Goal: Find specific page/section: Find specific page/section

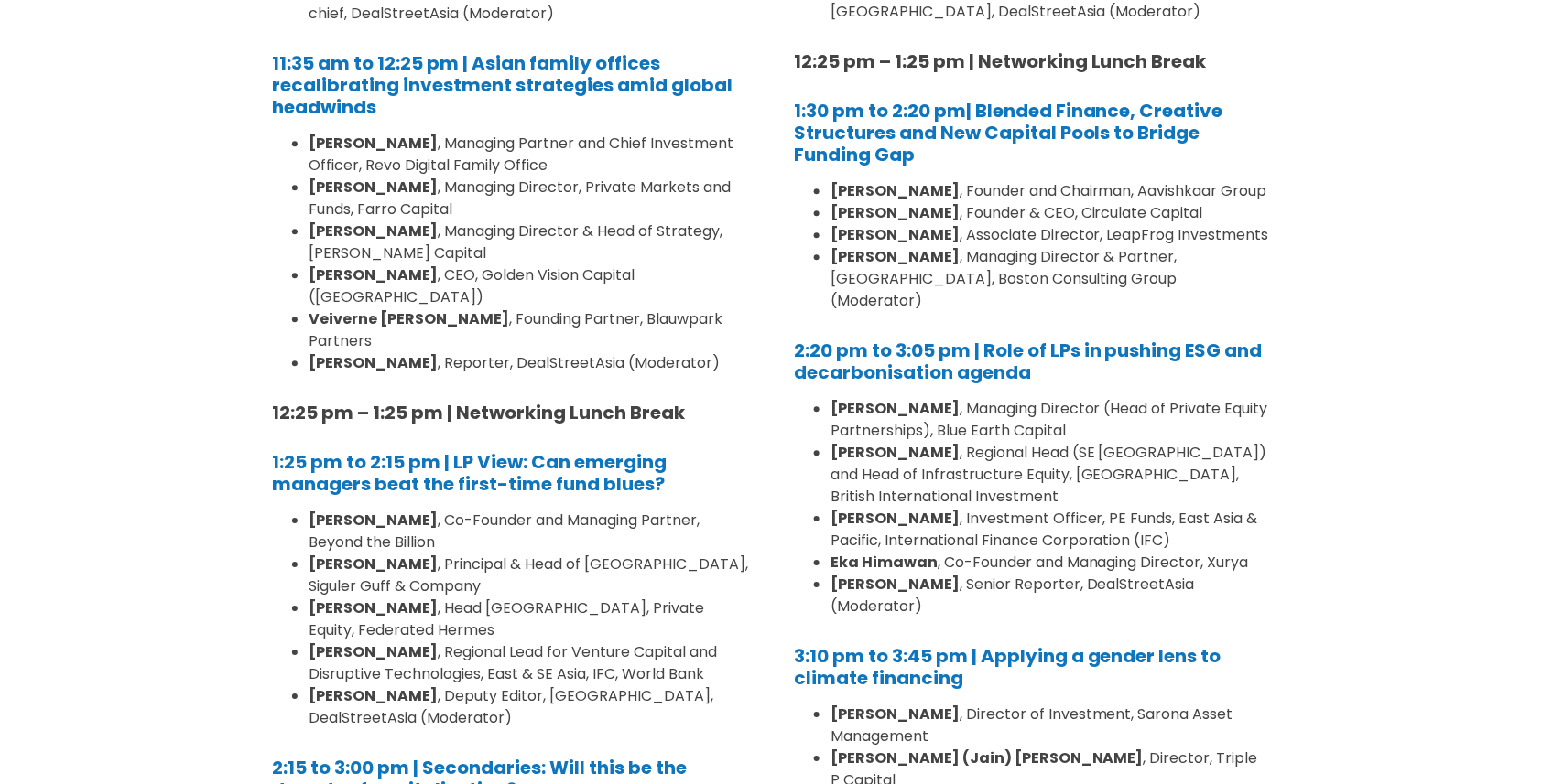
scroll to position [3599, 0]
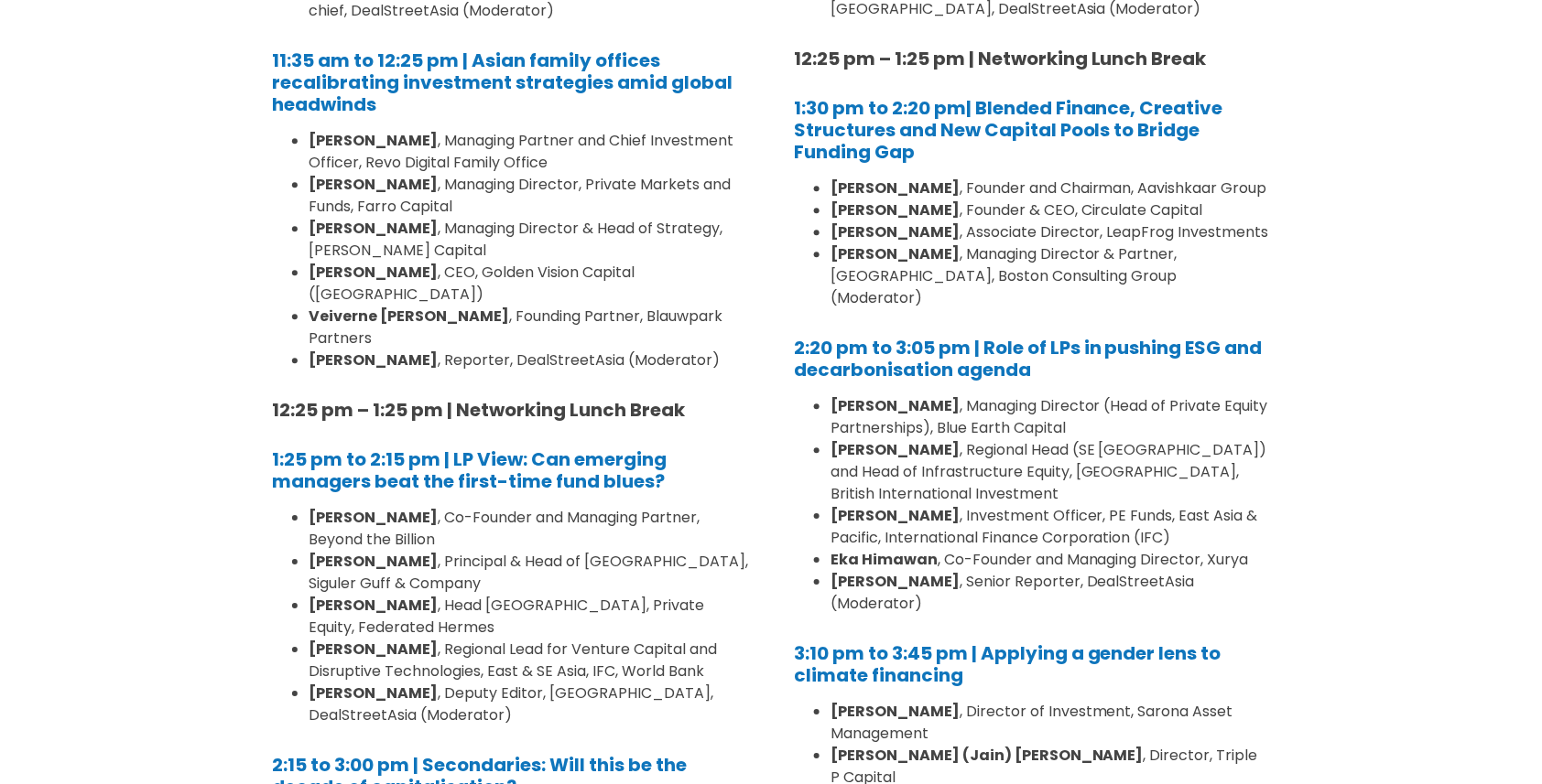
click at [1155, 701] on li "Linda Mok , Director of Investment, Sarona Asset Management" at bounding box center [1050, 723] width 440 height 44
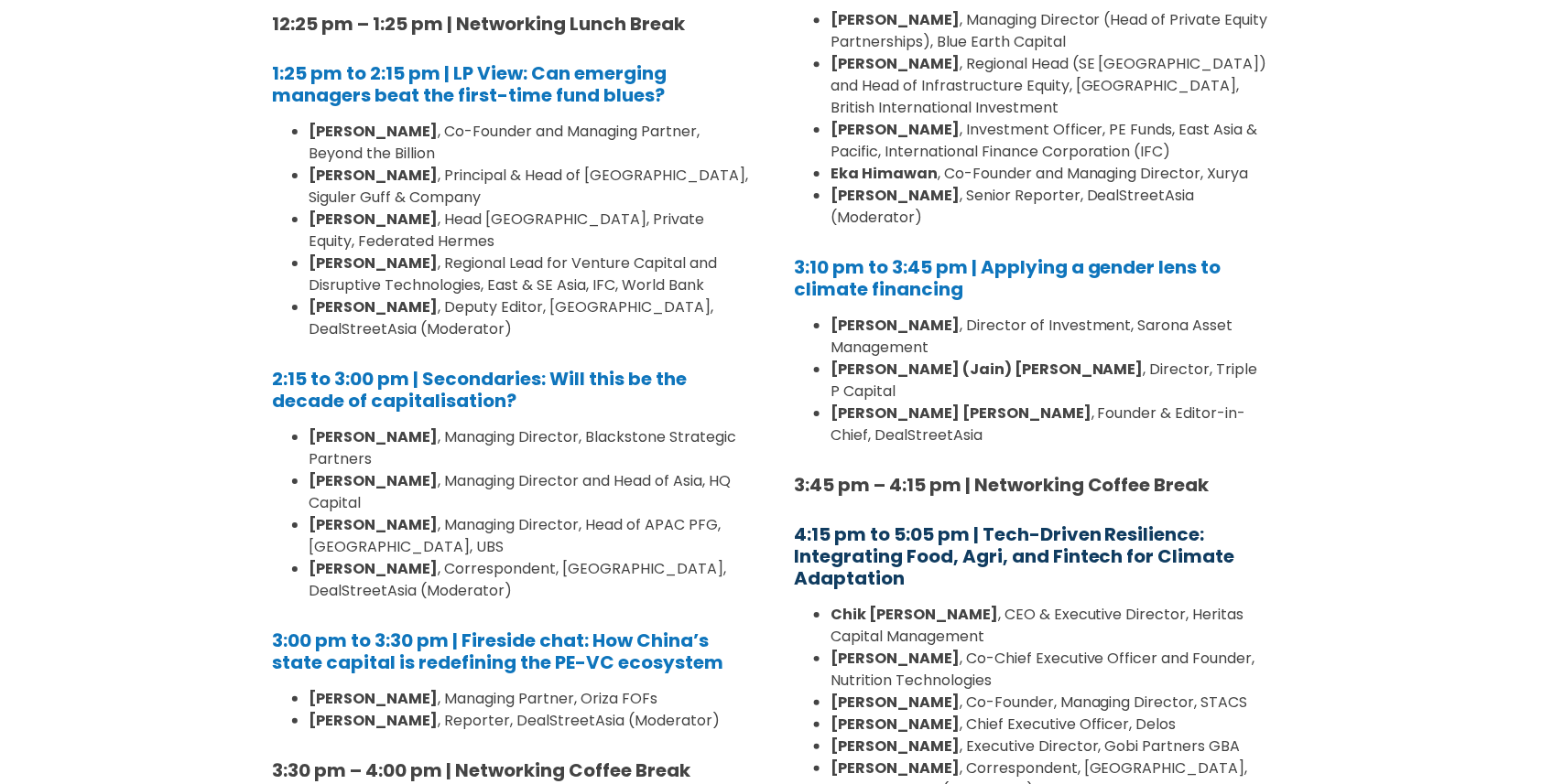
scroll to position [4040, 0]
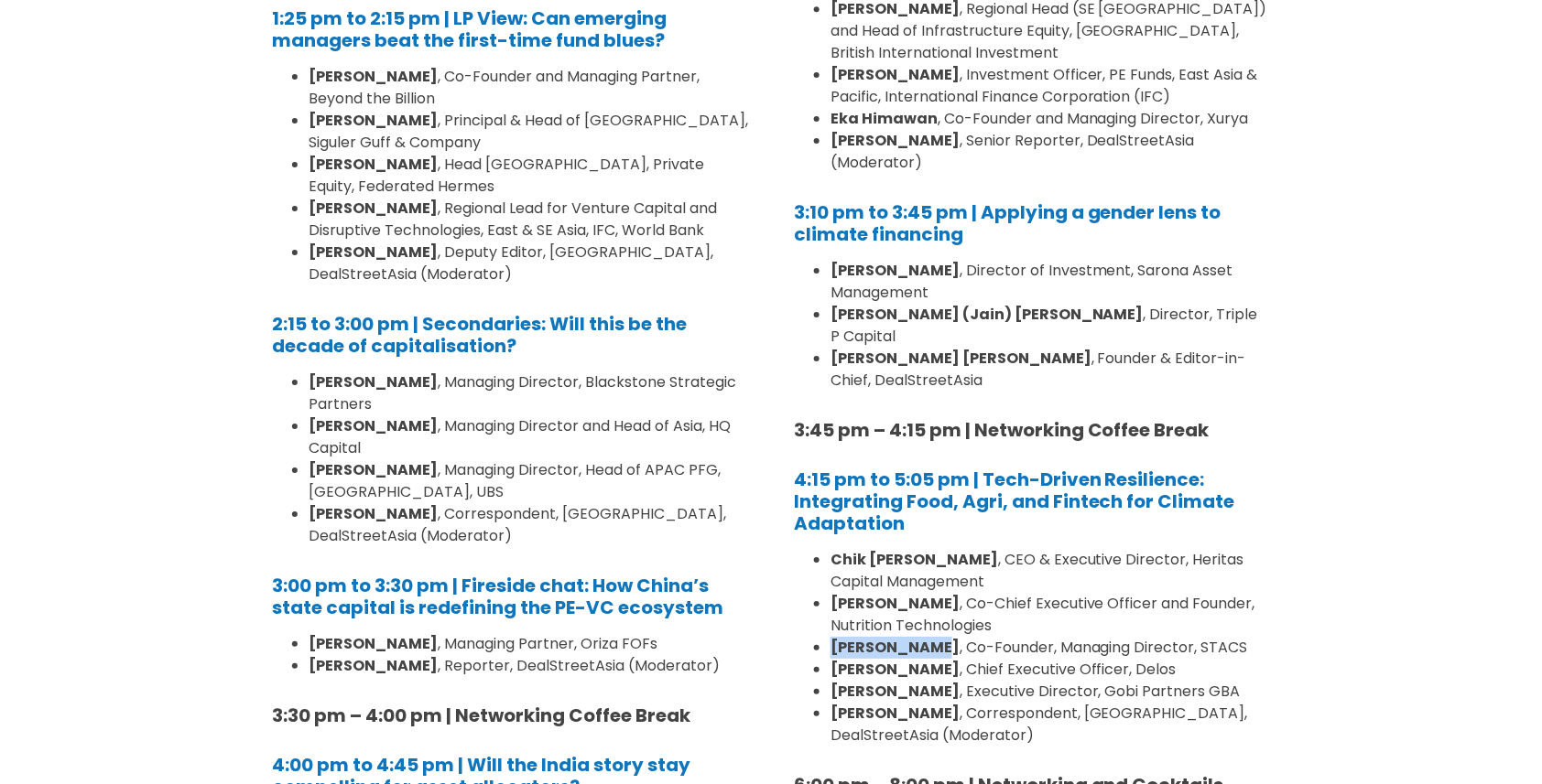
drag, startPoint x: 833, startPoint y: 414, endPoint x: 931, endPoint y: 414, distance: 98.0
click at [931, 637] on strong "[PERSON_NAME]" at bounding box center [895, 647] width 129 height 21
copy strong "[PERSON_NAME]"
drag, startPoint x: 831, startPoint y: 367, endPoint x: 931, endPoint y: 363, distance: 100.1
click at [931, 593] on strong "[PERSON_NAME]" at bounding box center [895, 603] width 129 height 21
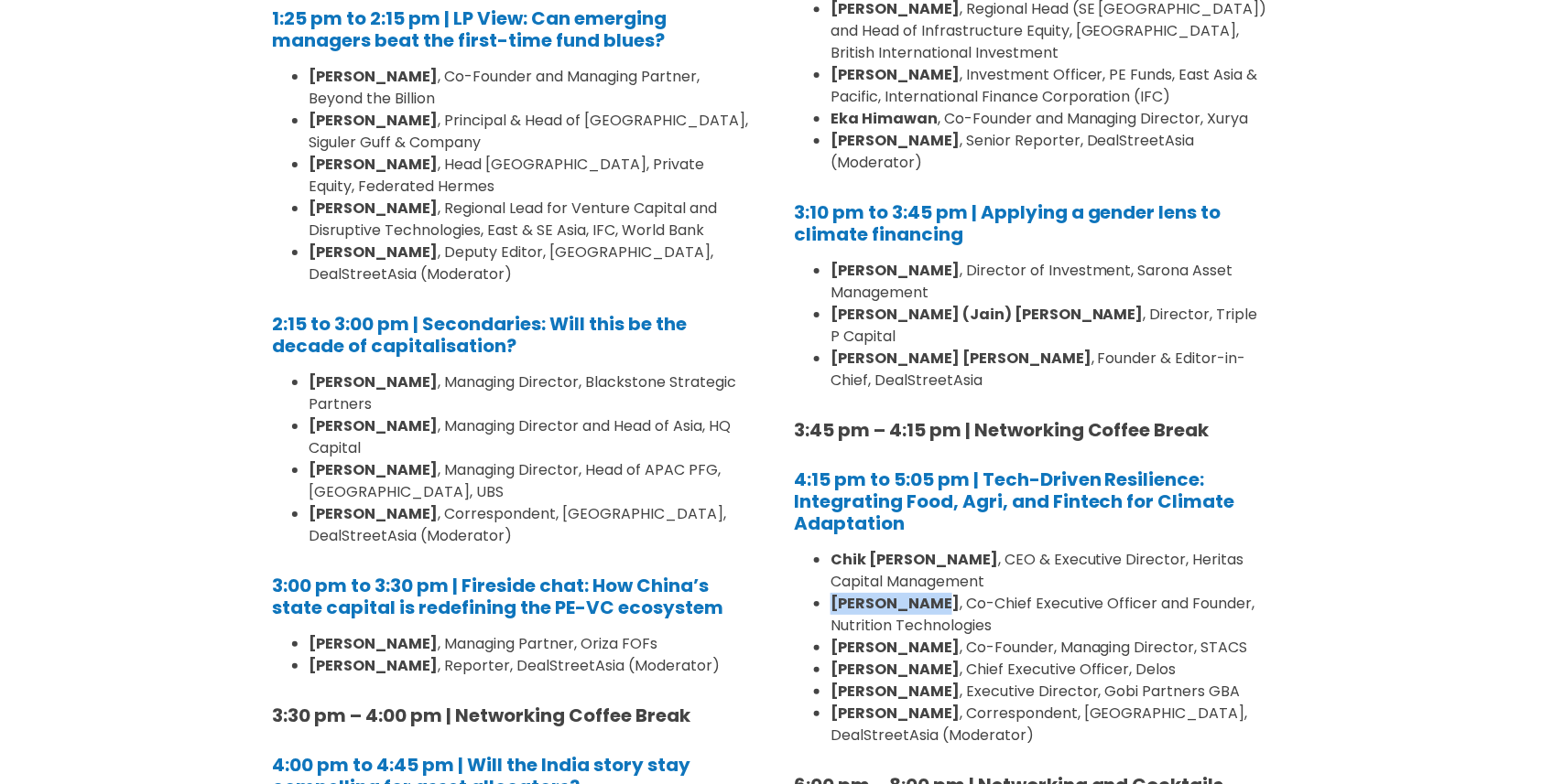
copy strong "[PERSON_NAME]"
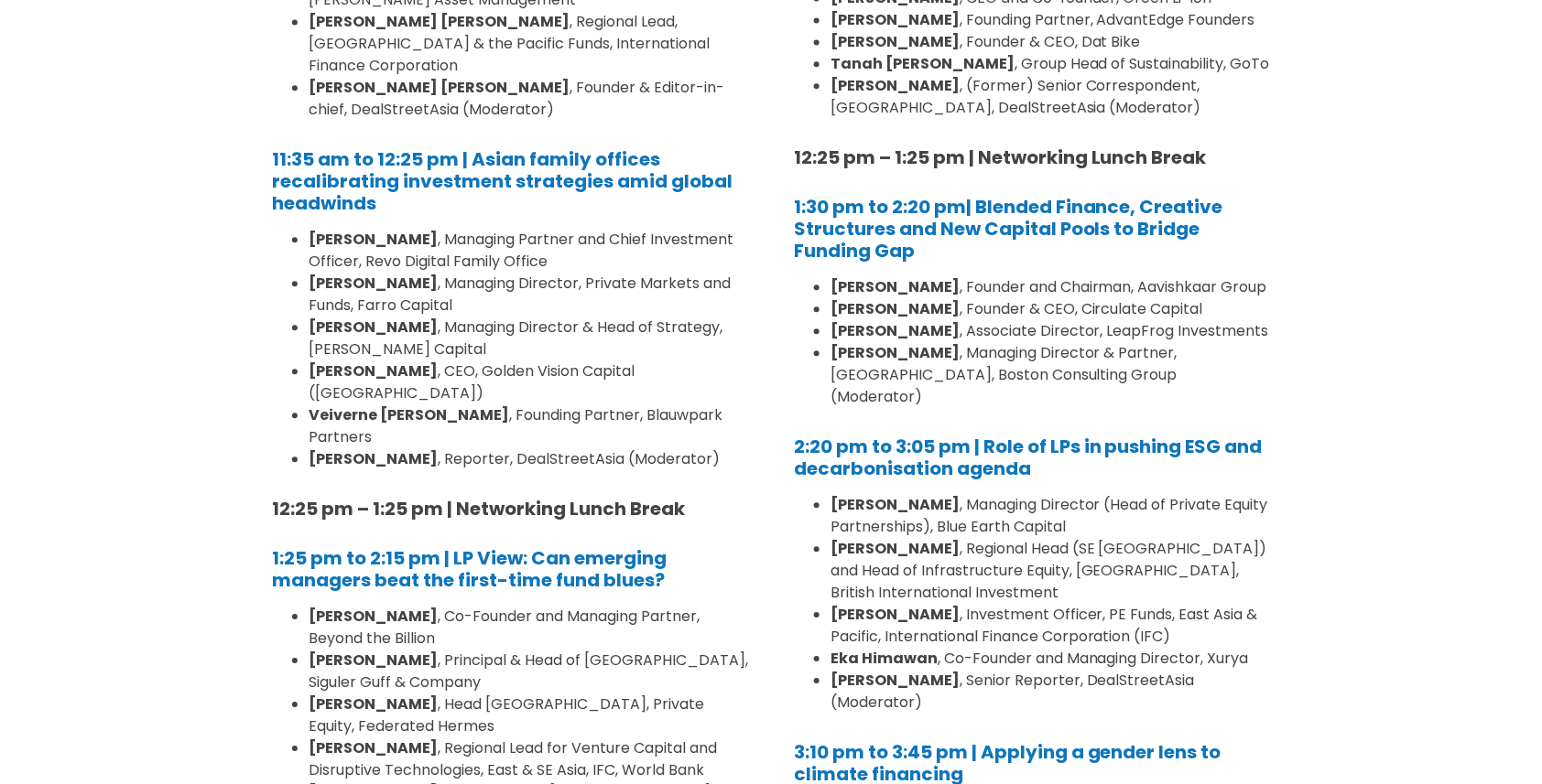
scroll to position [3504, 0]
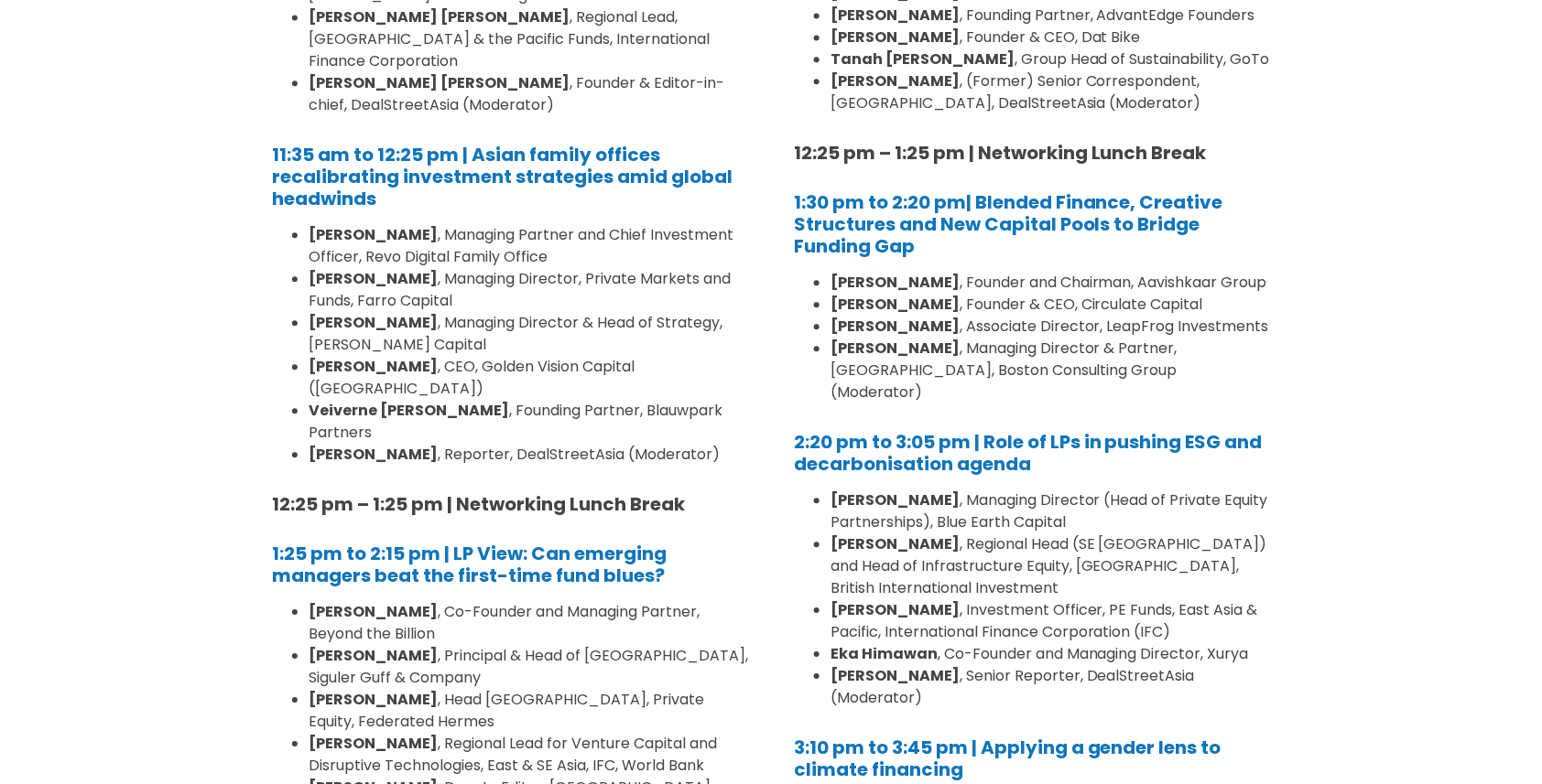
drag, startPoint x: 832, startPoint y: 639, endPoint x: 1014, endPoint y: 635, distance: 182.0
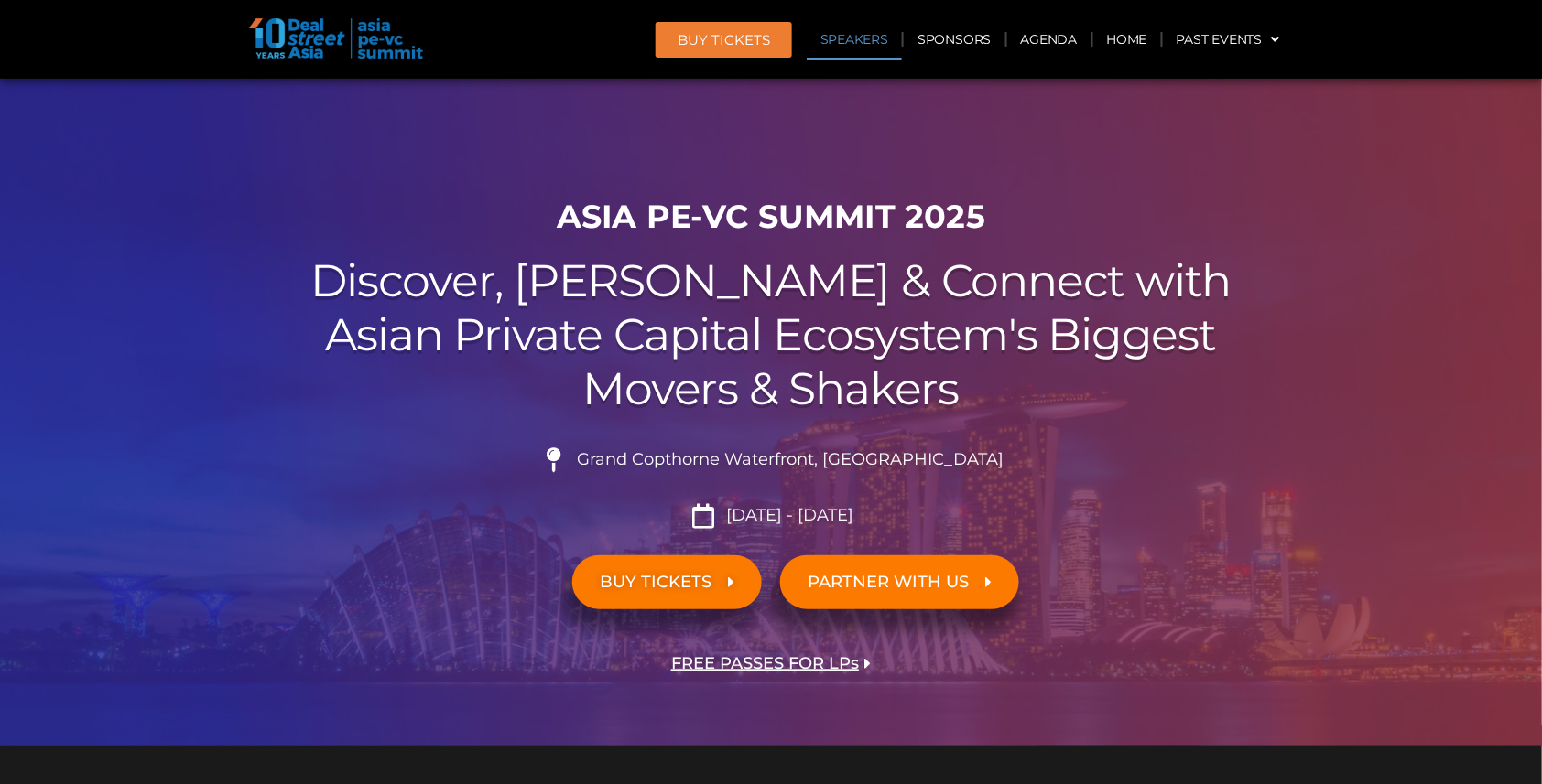
click at [858, 44] on link "Speakers" at bounding box center [854, 40] width 95 height 42
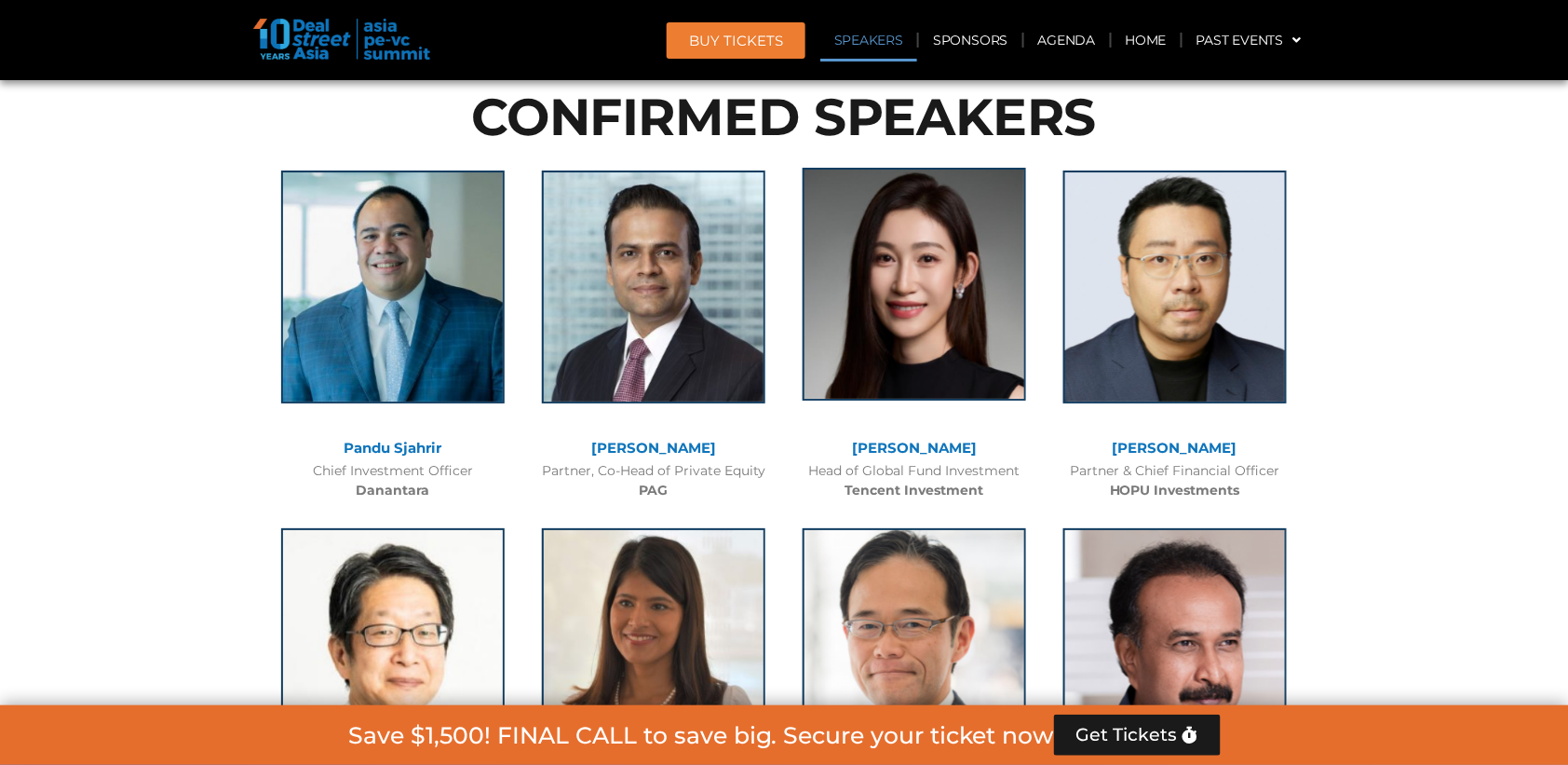
scroll to position [9189, 0]
